Goal: Task Accomplishment & Management: Manage account settings

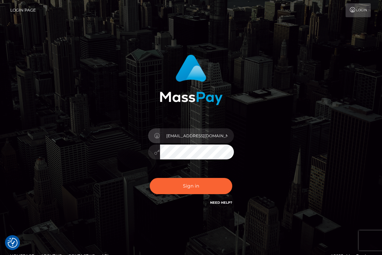
click at [191, 186] on button "Sign in" at bounding box center [191, 186] width 83 height 16
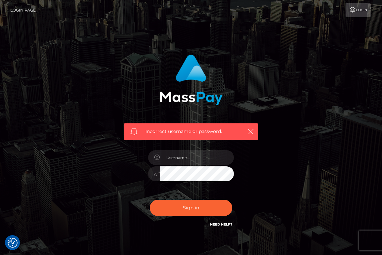
click at [278, 138] on div "Incorrect username or password." at bounding box center [191, 145] width 318 height 190
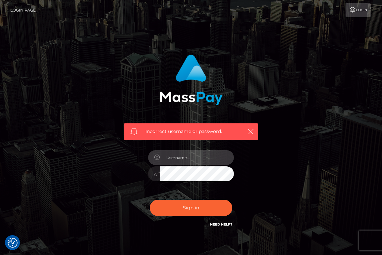
click at [195, 161] on input "text" at bounding box center [197, 157] width 74 height 15
type input "[EMAIL_ADDRESS][DOMAIN_NAME]"
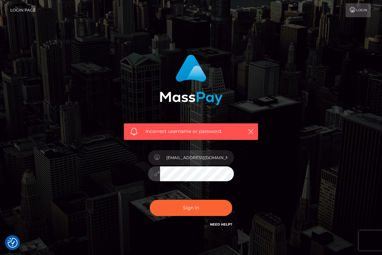
click at [191, 208] on button "Sign in" at bounding box center [191, 208] width 83 height 16
click at [353, 9] on icon at bounding box center [352, 9] width 7 height 5
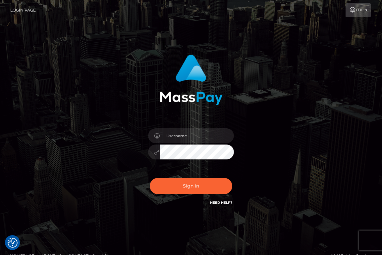
click at [285, 188] on div "Sign in" at bounding box center [191, 134] width 318 height 169
click at [207, 140] on input "text" at bounding box center [197, 135] width 74 height 15
type input "[EMAIL_ADDRESS][DOMAIN_NAME]"
click at [191, 186] on button "Sign in" at bounding box center [191, 186] width 83 height 16
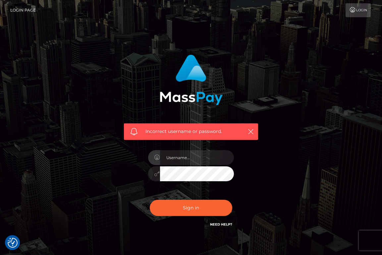
click at [302, 172] on div "Incorrect username or password." at bounding box center [191, 145] width 318 height 190
click at [21, 11] on link "Login Page" at bounding box center [22, 10] width 25 height 14
